Goal: Information Seeking & Learning: Find specific fact

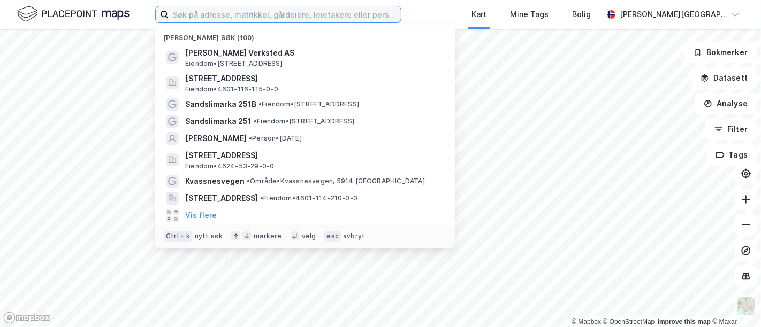
click at [218, 11] on input at bounding box center [285, 14] width 232 height 16
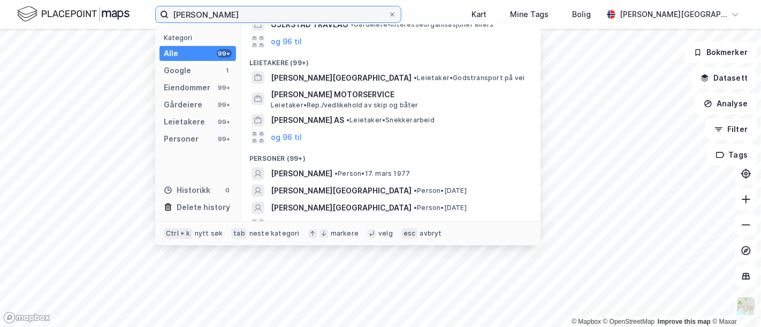
scroll to position [220, 0]
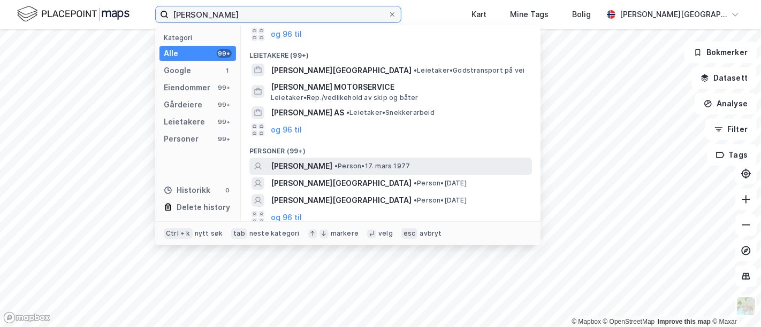
type input "[PERSON_NAME]"
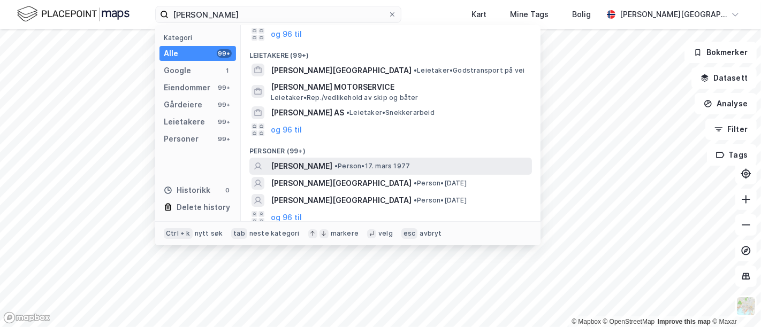
click at [320, 164] on span "[PERSON_NAME]" at bounding box center [302, 166] width 62 height 13
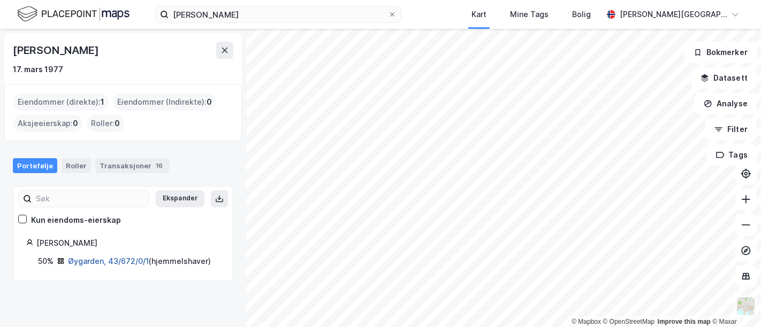
click at [121, 259] on link "Øygarden, 43/672/0/1" at bounding box center [108, 261] width 81 height 9
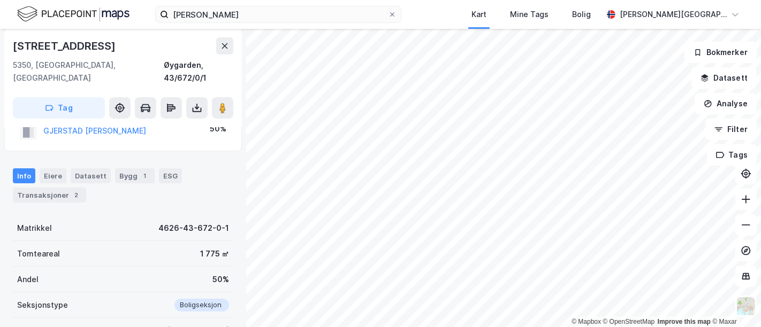
scroll to position [147, 0]
click at [59, 187] on div "Transaksjoner 2" at bounding box center [49, 194] width 73 height 15
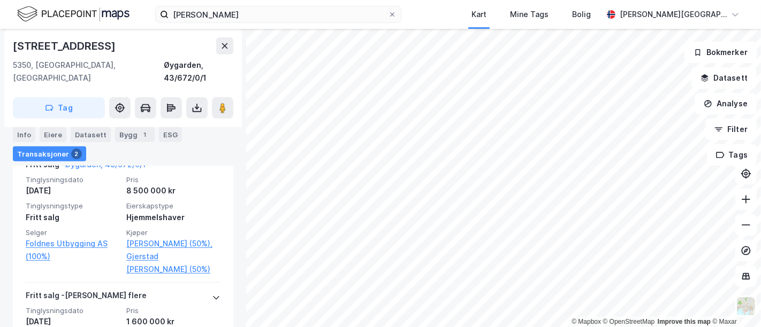
scroll to position [376, 0]
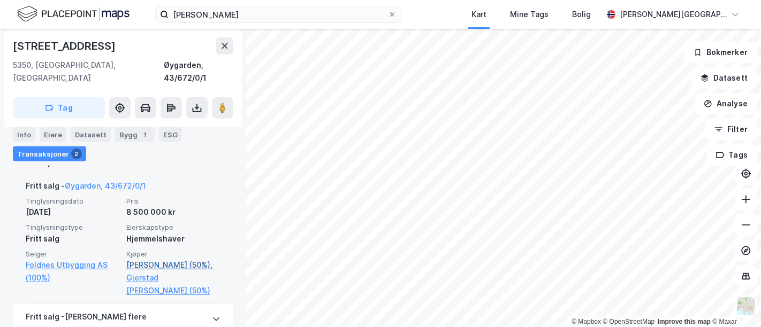
click at [154, 259] on link "[PERSON_NAME] (50%)," at bounding box center [173, 265] width 94 height 13
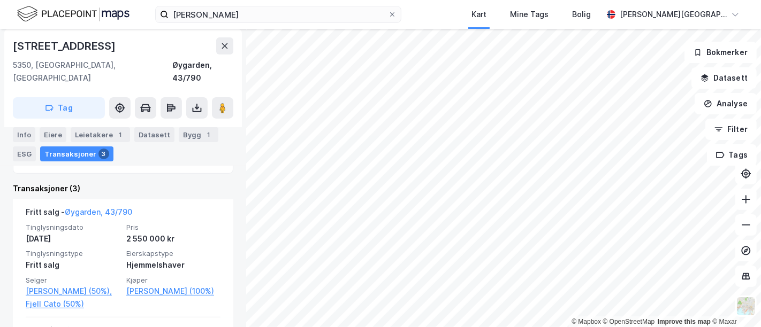
scroll to position [241, 0]
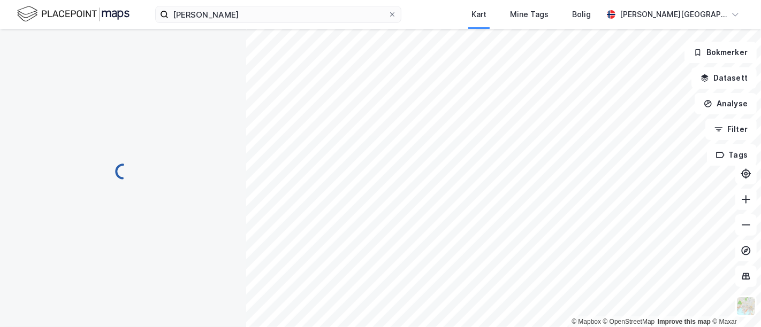
scroll to position [201, 0]
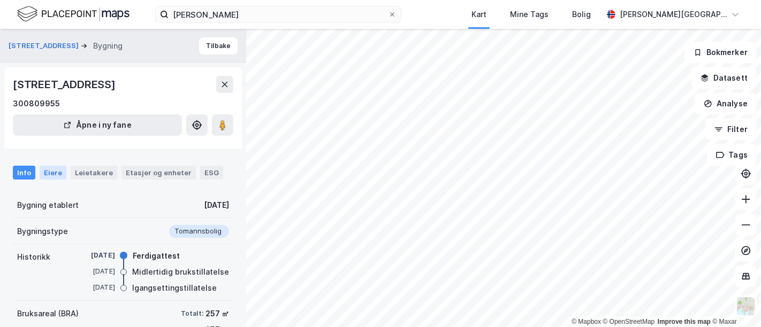
click at [58, 172] on div "Eiere" at bounding box center [53, 173] width 27 height 14
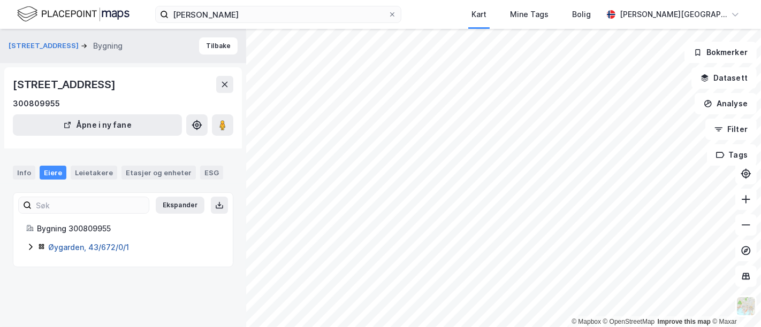
click at [109, 245] on link "Øygarden, 43/672/0/1" at bounding box center [88, 247] width 81 height 9
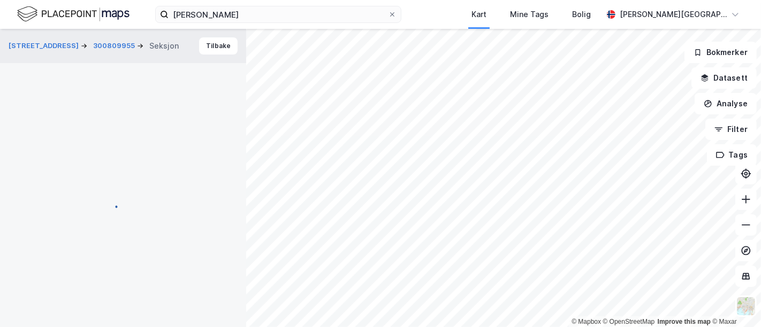
scroll to position [14, 0]
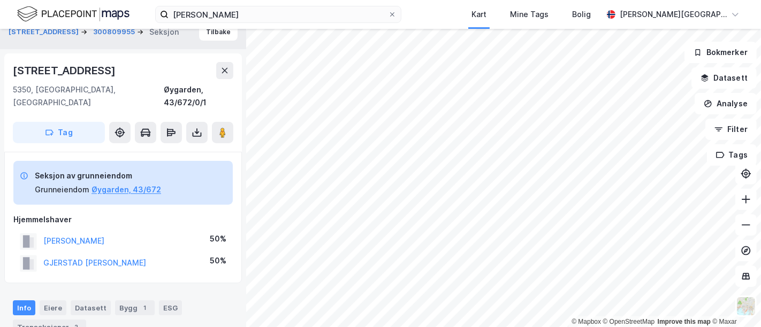
scroll to position [14, 0]
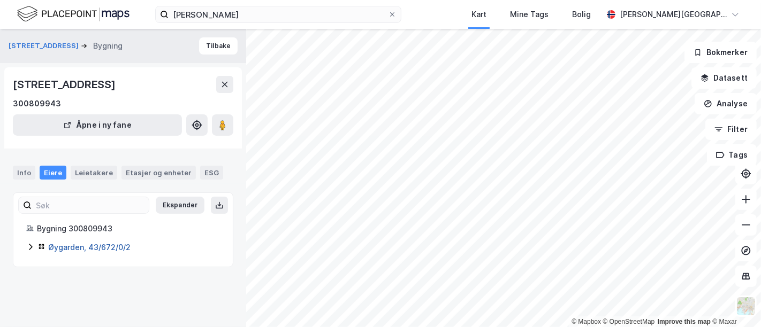
click at [117, 245] on link "Øygarden, 43/672/0/2" at bounding box center [89, 247] width 82 height 9
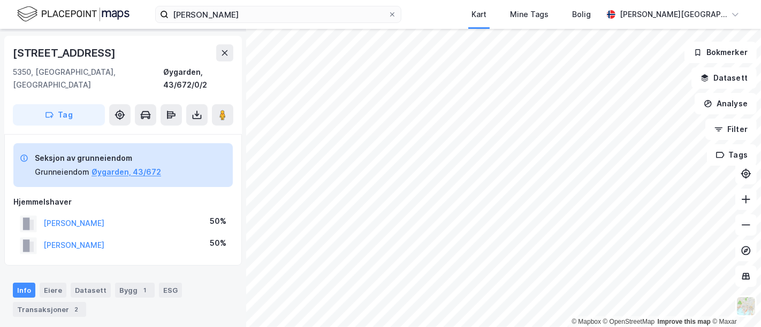
scroll to position [36, 0]
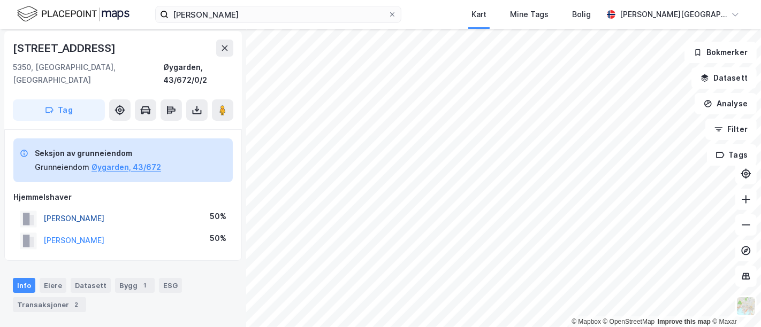
click at [0, 0] on button "[PERSON_NAME]" at bounding box center [0, 0] width 0 height 0
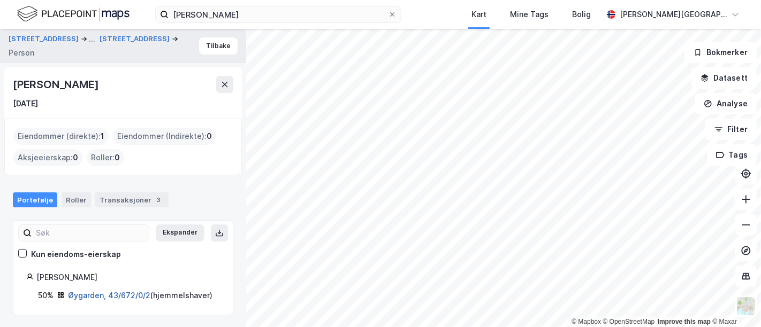
click at [107, 297] on link "Øygarden, 43/672/0/2" at bounding box center [109, 295] width 82 height 9
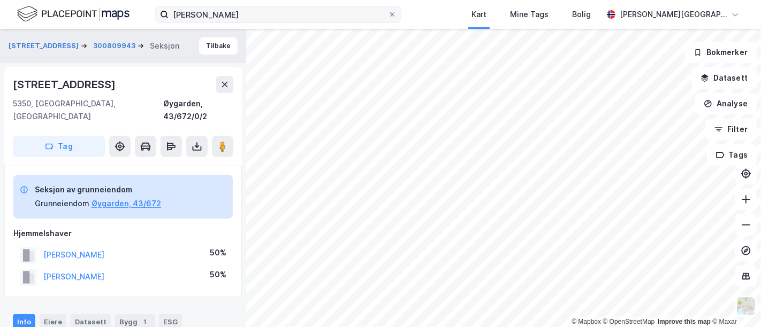
scroll to position [36, 0]
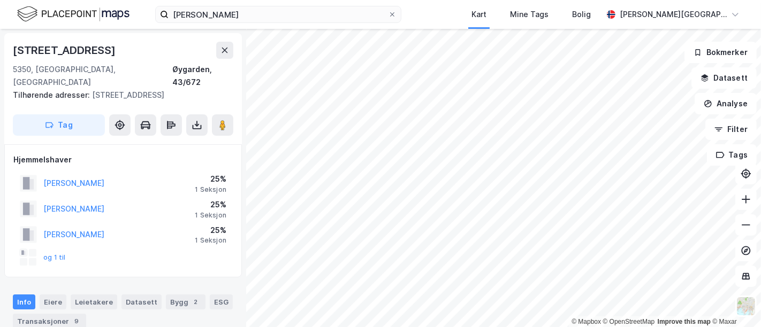
scroll to position [36, 0]
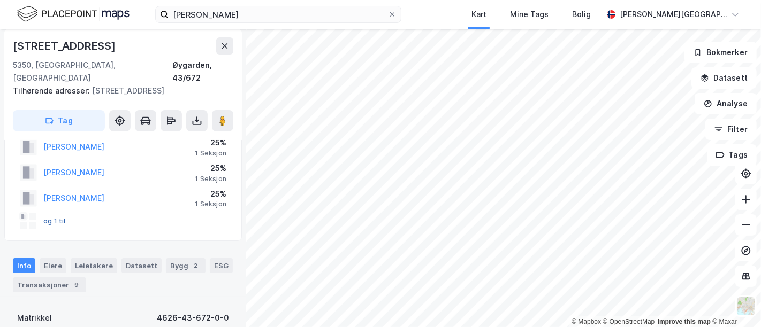
click at [0, 0] on button "og 1 til" at bounding box center [0, 0] width 0 height 0
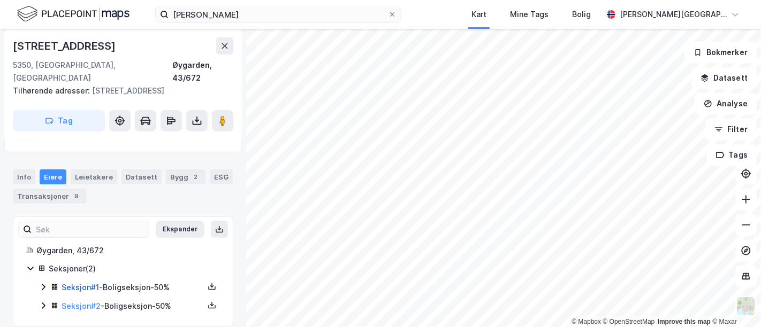
click at [72, 283] on link "Seksjon # 1" at bounding box center [80, 287] width 37 height 9
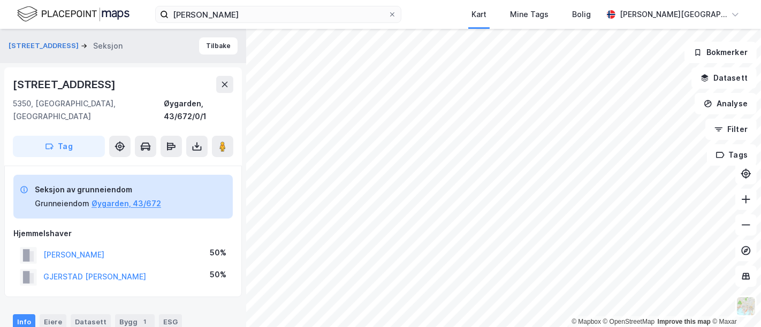
scroll to position [125, 0]
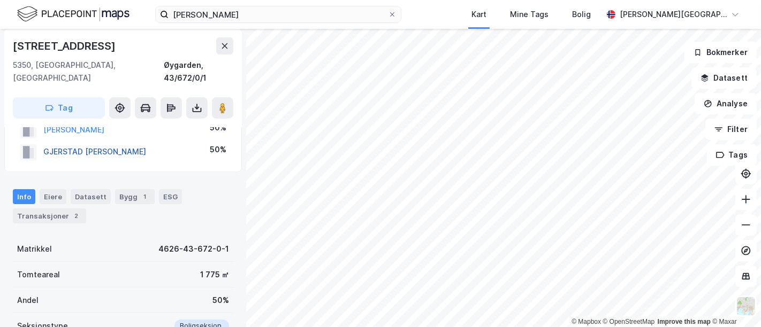
click at [0, 0] on button "GJERSTAD [PERSON_NAME]" at bounding box center [0, 0] width 0 height 0
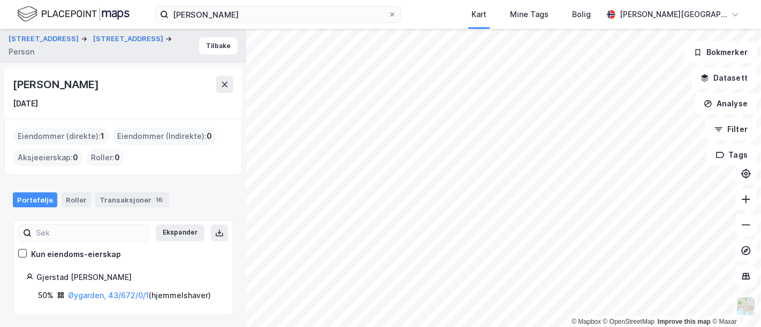
click at [72, 80] on div "[PERSON_NAME]" at bounding box center [57, 84] width 88 height 17
click at [111, 97] on div "[PERSON_NAME] [DATE]" at bounding box center [123, 93] width 220 height 34
click at [110, 44] on button "[STREET_ADDRESS]" at bounding box center [129, 39] width 72 height 11
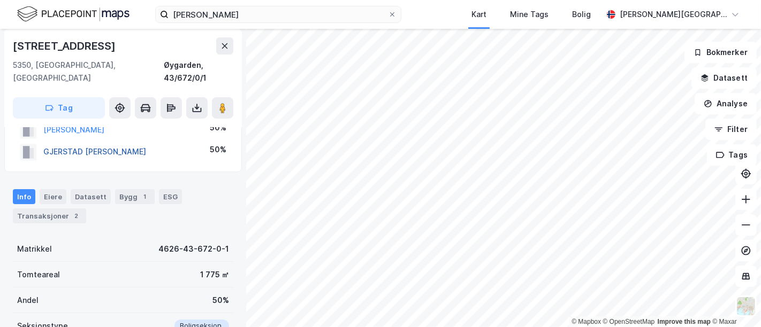
scroll to position [98, 0]
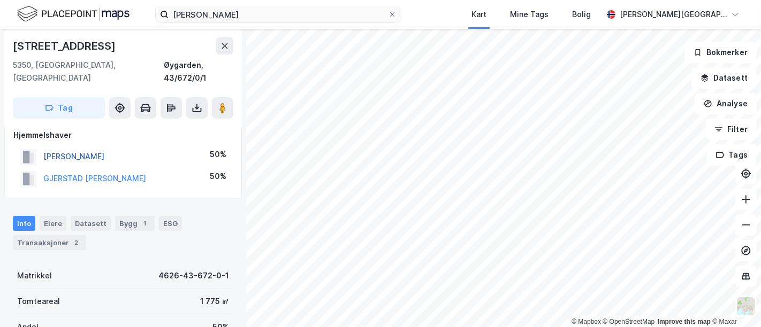
click at [0, 0] on button "[PERSON_NAME]" at bounding box center [0, 0] width 0 height 0
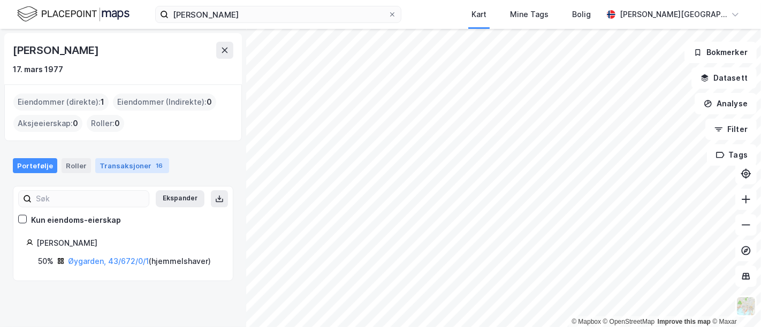
click at [114, 170] on div "Transaksjoner 16" at bounding box center [132, 165] width 74 height 15
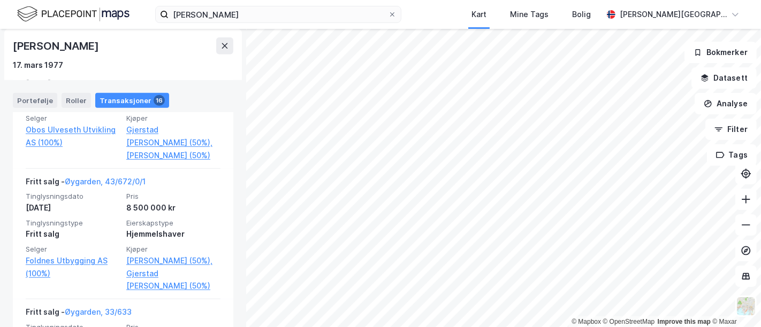
scroll to position [714, 0]
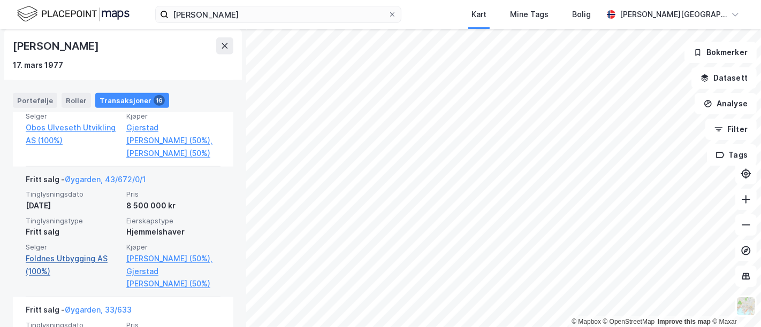
click at [114, 253] on link "Foldnes Utbygging AS (100%)" at bounding box center [73, 266] width 94 height 26
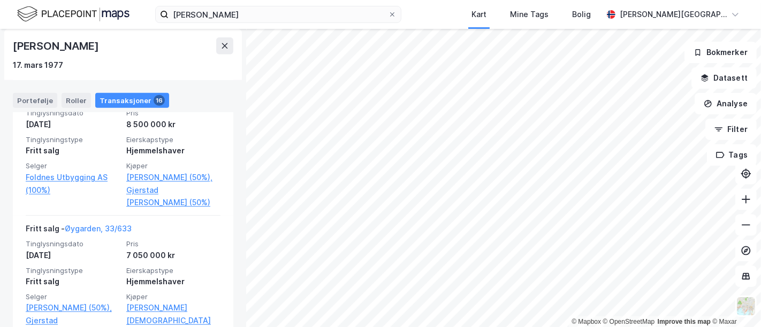
scroll to position [830, 0]
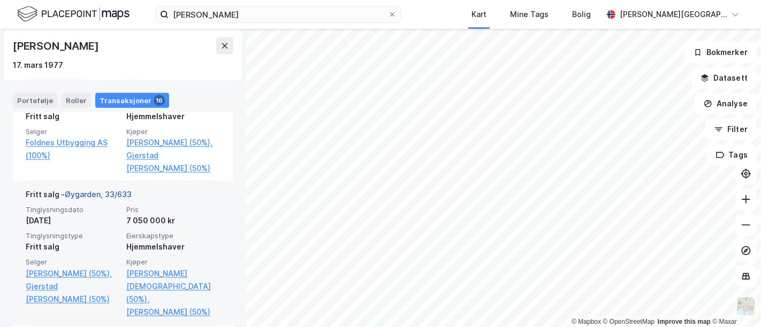
click at [97, 190] on link "Øygarden, 33/633" at bounding box center [98, 194] width 67 height 9
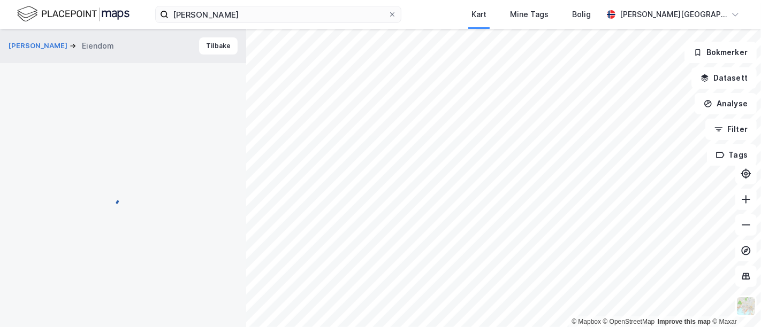
scroll to position [98, 0]
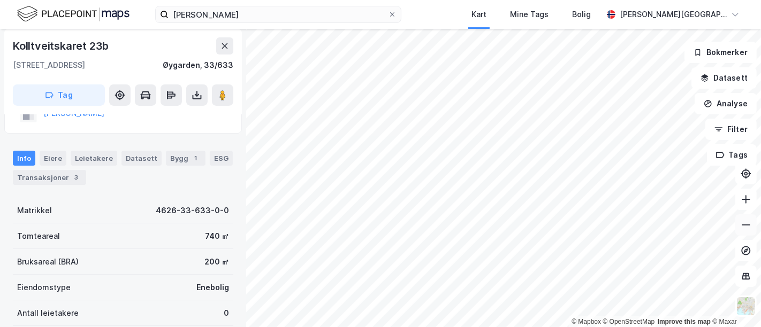
click at [747, 233] on button at bounding box center [745, 225] width 21 height 21
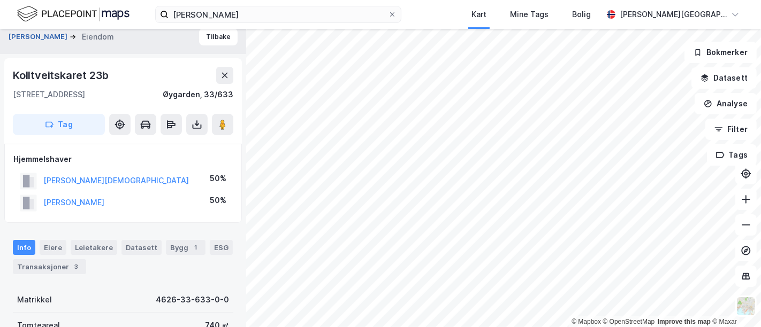
click at [41, 38] on button "[PERSON_NAME]" at bounding box center [39, 37] width 61 height 11
